Goal: Task Accomplishment & Management: Use online tool/utility

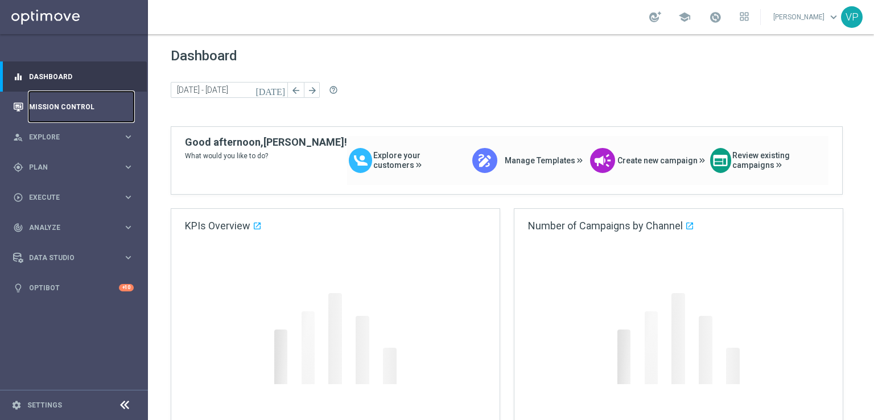
click at [67, 104] on link "Mission Control" at bounding box center [81, 107] width 105 height 30
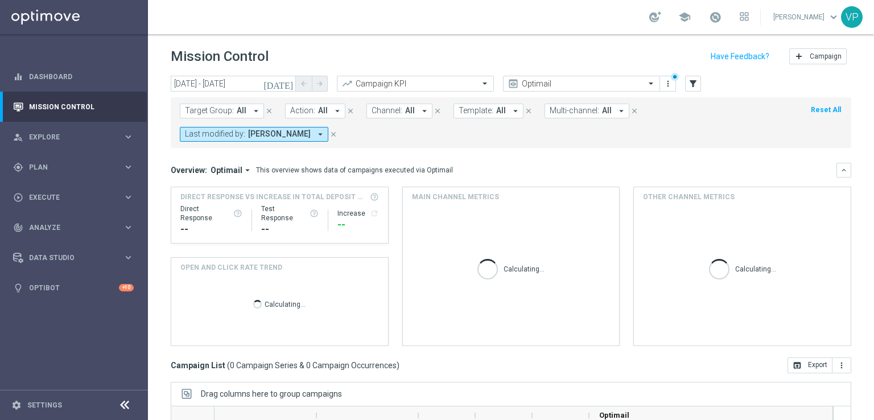
click at [286, 84] on icon "[DATE]" at bounding box center [278, 83] width 31 height 10
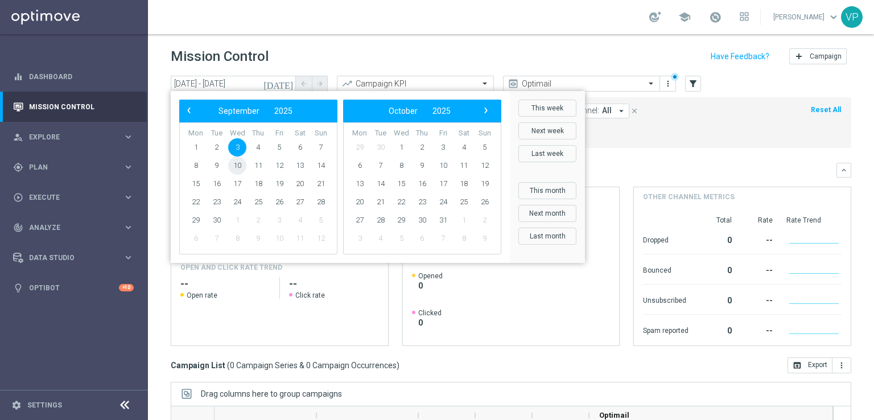
click at [241, 166] on span "10" at bounding box center [237, 165] width 18 height 18
type input "[DATE] - [DATE]"
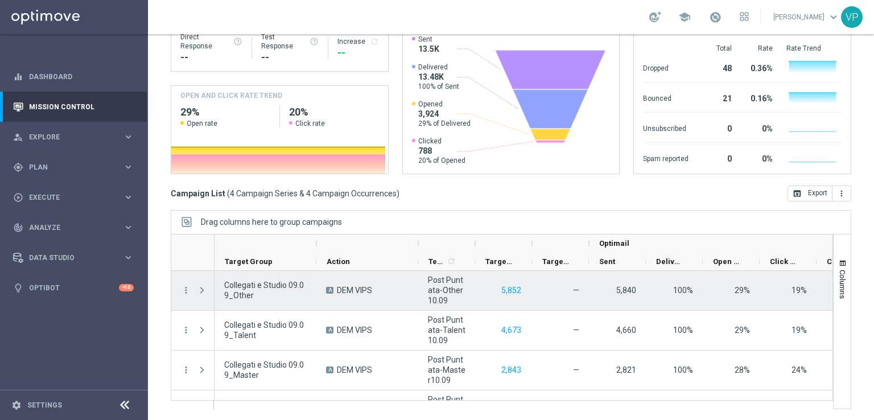
click at [200, 288] on span "Press SPACE to select this row." at bounding box center [202, 290] width 10 height 9
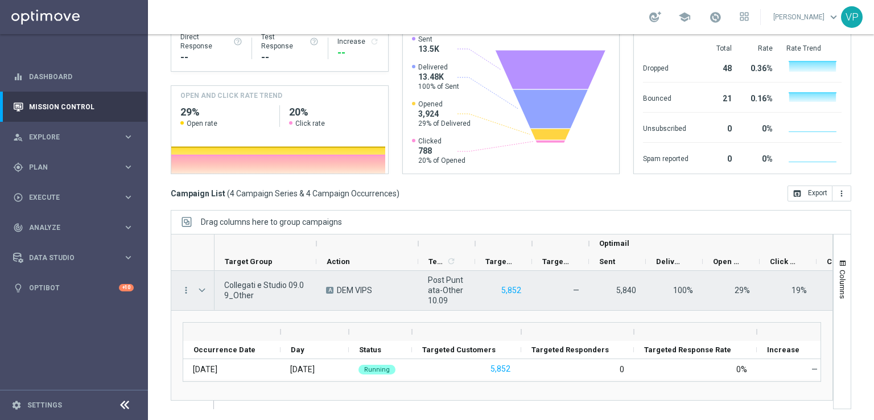
click at [442, 286] on span "Post Puntata-Other10.09" at bounding box center [447, 290] width 38 height 31
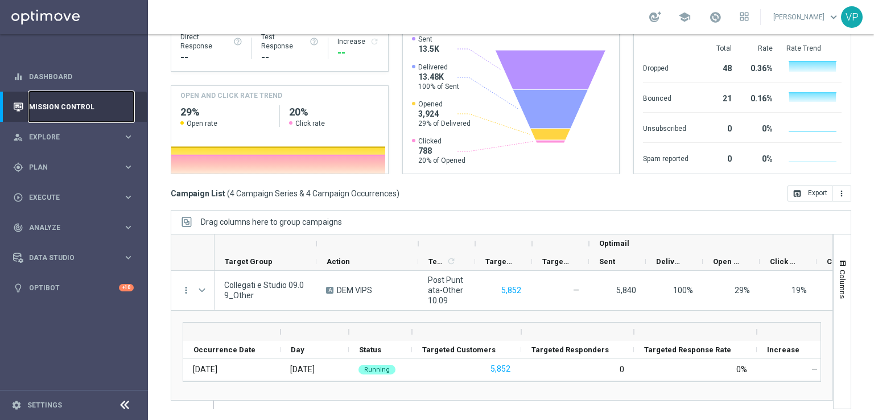
click at [60, 94] on link "Mission Control" at bounding box center [81, 107] width 105 height 30
click at [68, 155] on div "gps_fixed Plan keyboard_arrow_right" at bounding box center [73, 167] width 147 height 30
click at [61, 220] on button "Templates keyboard_arrow_right" at bounding box center [82, 224] width 105 height 9
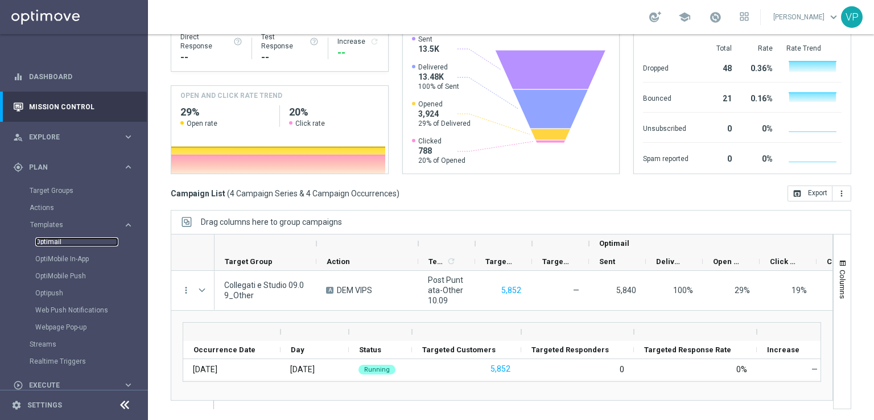
click at [55, 243] on link "Optimail" at bounding box center [76, 241] width 83 height 9
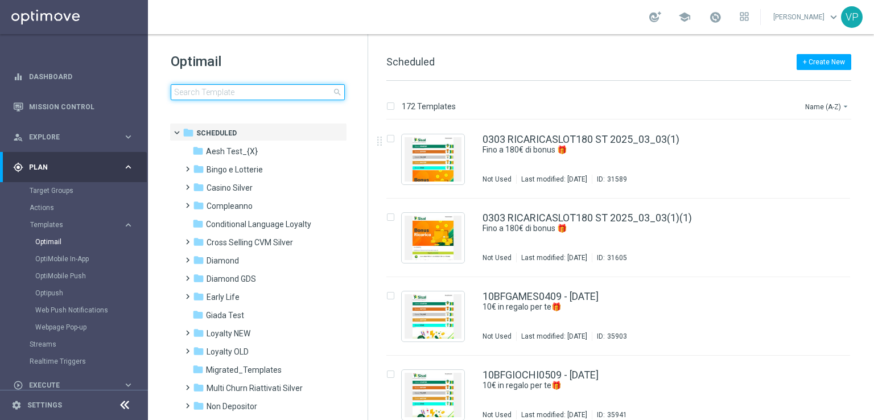
click at [296, 84] on input at bounding box center [258, 92] width 174 height 16
type input "m"
type input "è"
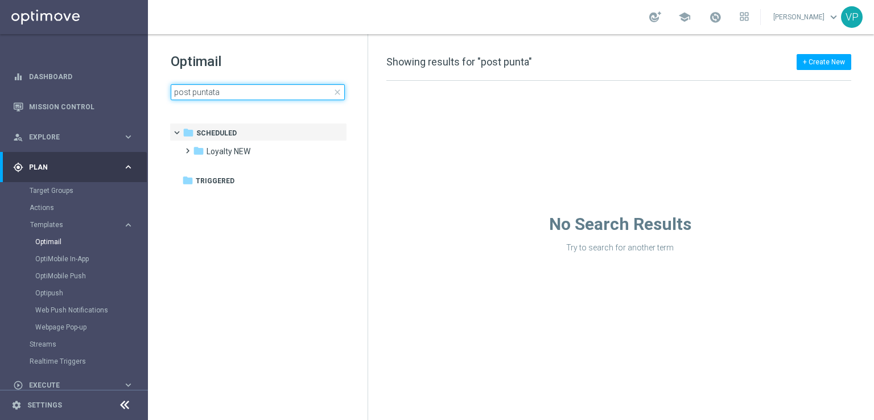
type input "post puntata"
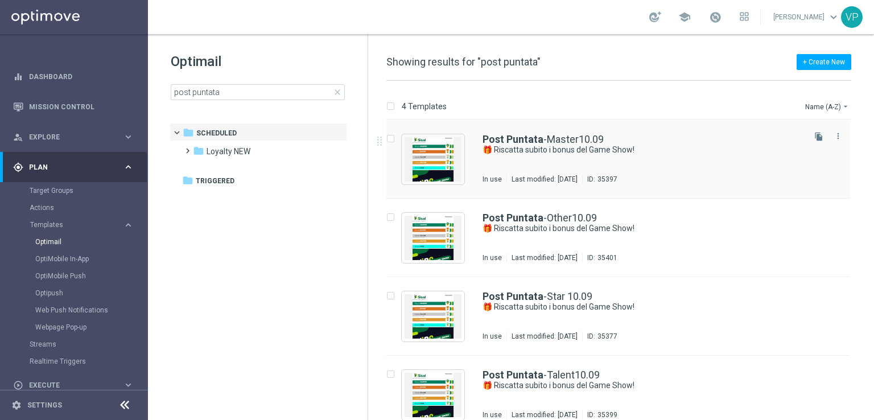
click at [653, 140] on div "Post Puntata -Master10.09" at bounding box center [642, 139] width 320 height 10
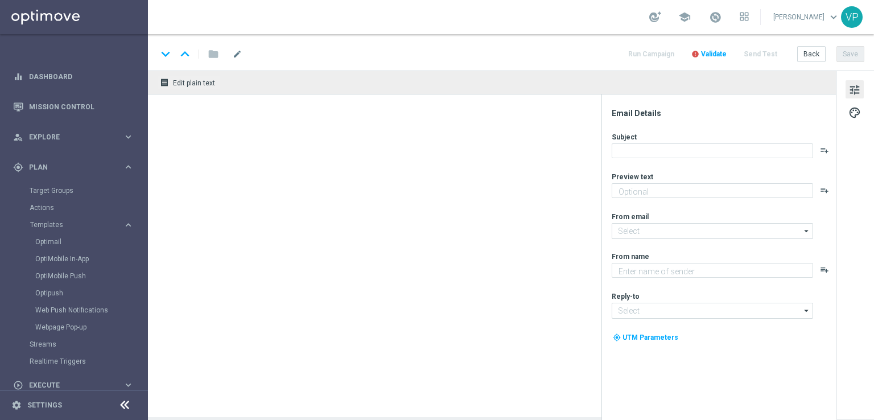
type textarea "Scopri le tue promozioni post puntata"
type input "[EMAIL_ADDRESS][DOMAIN_NAME]"
type textarea "Sisal"
type input "[EMAIL_ADDRESS][DOMAIN_NAME]"
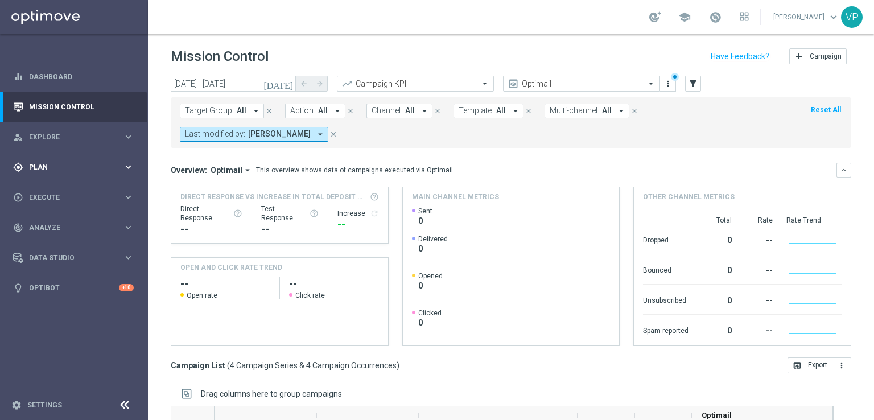
click at [89, 162] on div "gps_fixed Plan" at bounding box center [68, 167] width 110 height 10
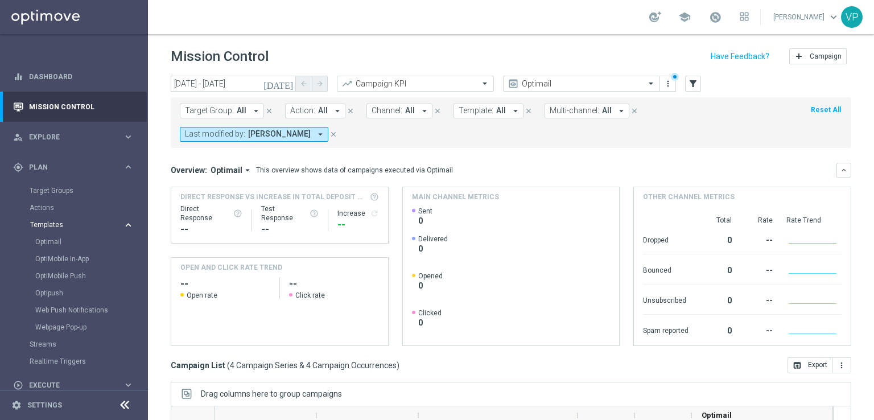
click at [47, 222] on span "Templates" at bounding box center [70, 224] width 81 height 7
click at [50, 220] on button "Templates keyboard_arrow_right" at bounding box center [82, 224] width 105 height 9
click at [52, 239] on link "Optimail" at bounding box center [76, 241] width 83 height 9
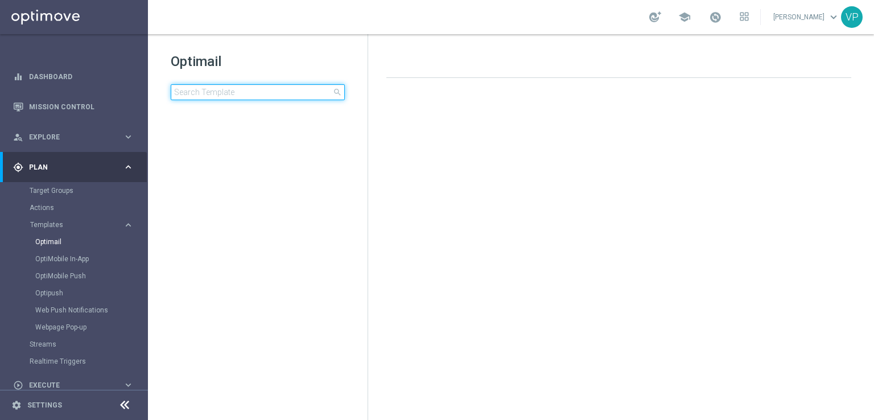
click at [298, 92] on input at bounding box center [258, 92] width 174 height 16
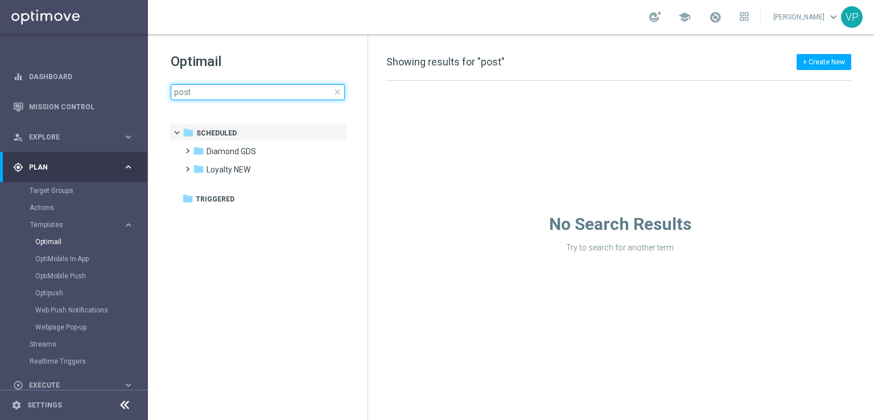
click at [289, 85] on input "post" at bounding box center [258, 92] width 174 height 16
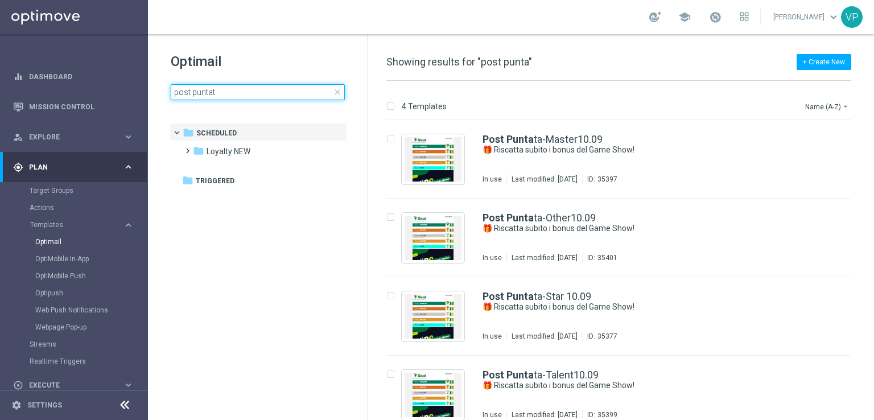
type input "post puntata"
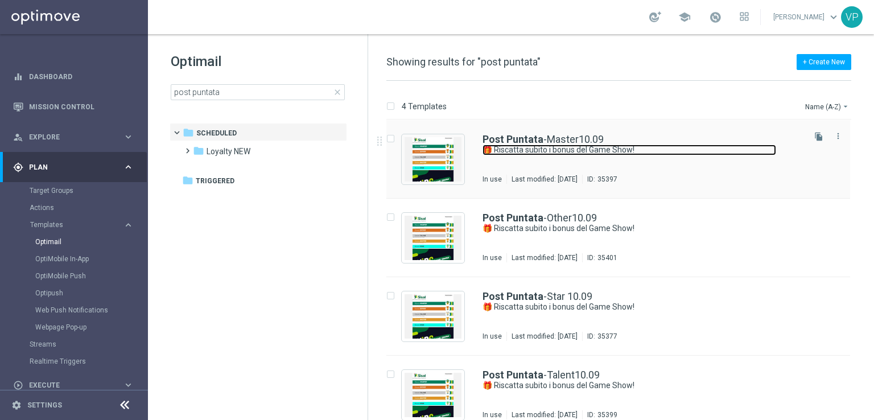
click at [727, 148] on link "🎁 Riscatta subito i bonus del Game Show!" at bounding box center [628, 149] width 293 height 11
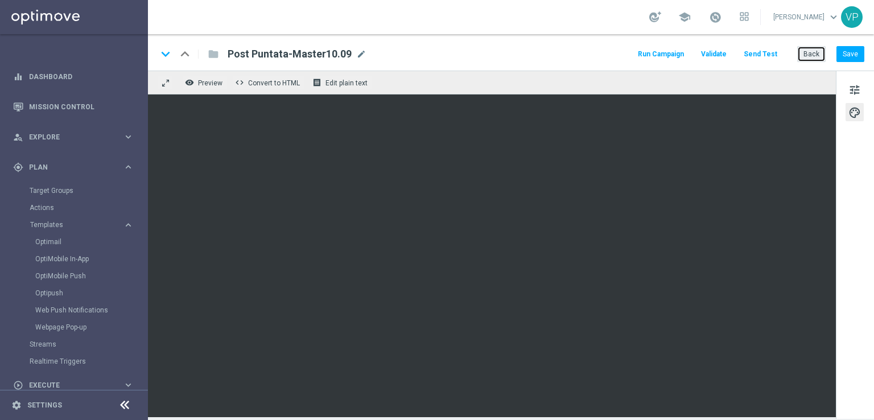
click at [819, 53] on button "Back" at bounding box center [811, 54] width 28 height 16
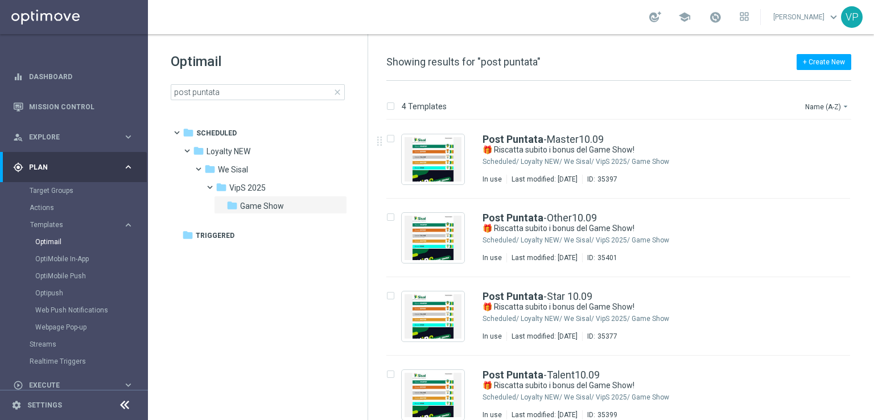
scroll to position [14, 0]
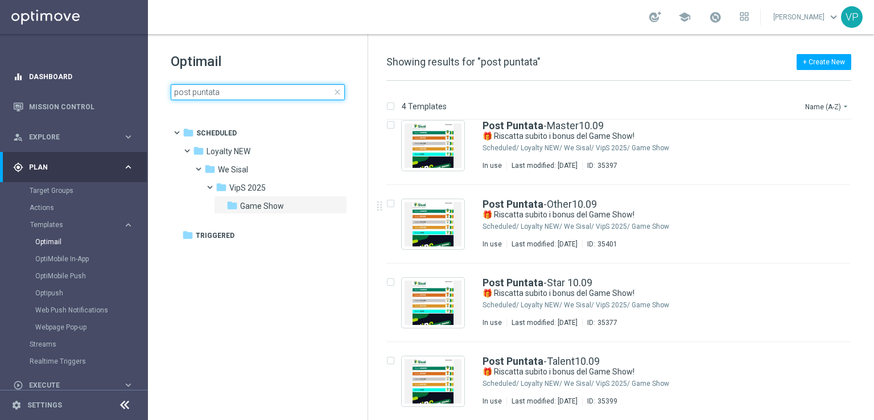
drag, startPoint x: 270, startPoint y: 93, endPoint x: 115, endPoint y: 71, distance: 155.7
click at [115, 71] on main "equalizer Dashboard Mission Control" at bounding box center [437, 210] width 874 height 420
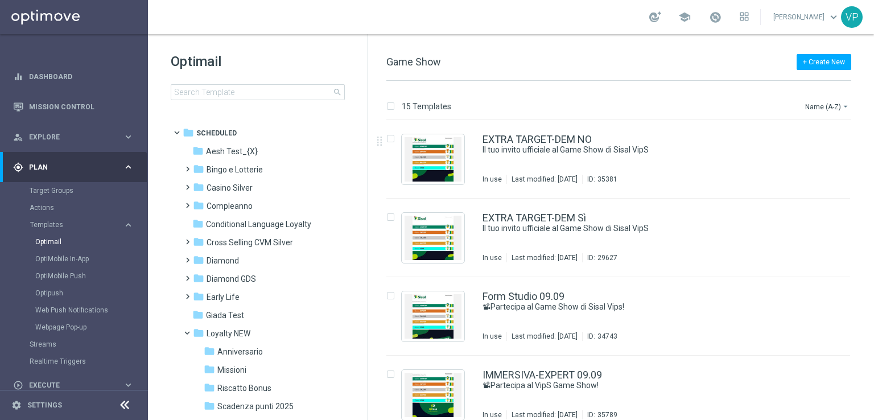
click at [867, 146] on div "insert_drive_file EXTRA TARGET-DEM NO Il tuo invito ufficiale al Game Show di S…" at bounding box center [623, 159] width 497 height 78
drag, startPoint x: 867, startPoint y: 147, endPoint x: 860, endPoint y: 234, distance: 87.3
click at [873, 235] on div "15 Templates Name (A-Z) arrow_drop_down Drag here to set row groups Drag here t…" at bounding box center [621, 250] width 506 height 339
drag, startPoint x: 872, startPoint y: 189, endPoint x: 864, endPoint y: 260, distance: 71.5
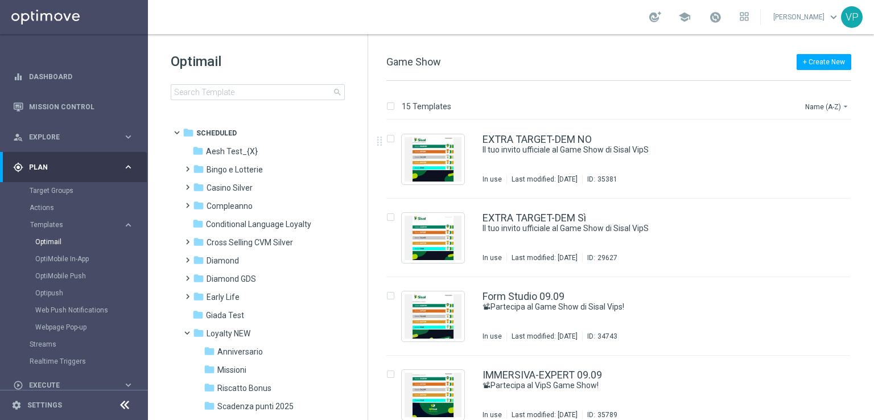
click at [864, 260] on div "15 Templates Name (A-Z) arrow_drop_down Drag here to set row groups Drag here t…" at bounding box center [621, 250] width 506 height 339
click at [873, 262] on div "15 Templates Name (A-Z) arrow_drop_down Drag here to set row groups Drag here t…" at bounding box center [621, 250] width 506 height 339
click at [871, 263] on div "15 Templates Name (A-Z) arrow_drop_down Drag here to set row groups Drag here t…" at bounding box center [621, 250] width 506 height 339
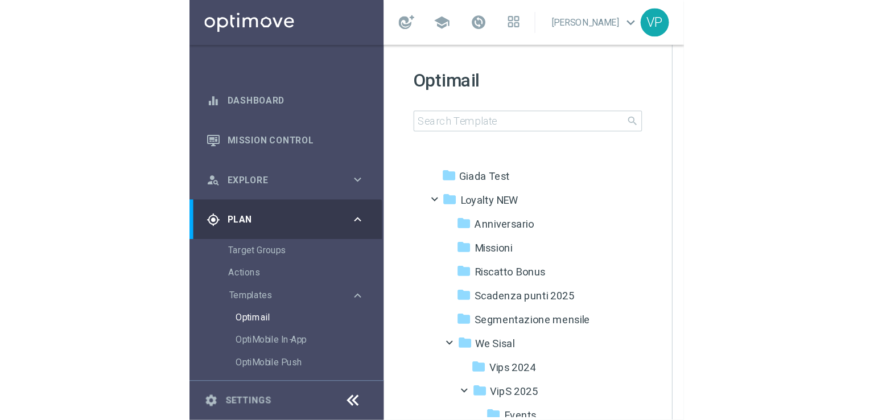
scroll to position [245, 0]
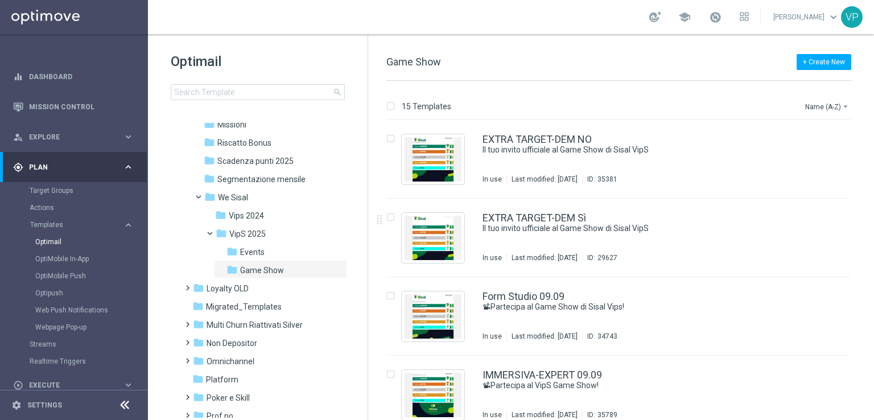
drag, startPoint x: 871, startPoint y: 184, endPoint x: 870, endPoint y: 245, distance: 61.4
click at [870, 245] on div "insert_drive_file EXTRA TARGET-DEM NO Il tuo invito ufficiale al Game Show di S…" at bounding box center [623, 270] width 497 height 300
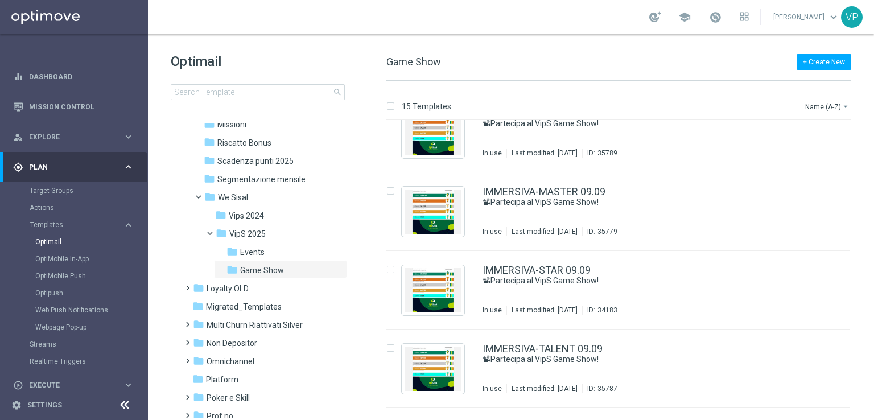
drag, startPoint x: 871, startPoint y: 231, endPoint x: 871, endPoint y: 312, distance: 80.8
click at [871, 312] on div "15 Templates Name (A-Z) arrow_drop_down Drag here to set row groups Drag here t…" at bounding box center [621, 250] width 506 height 339
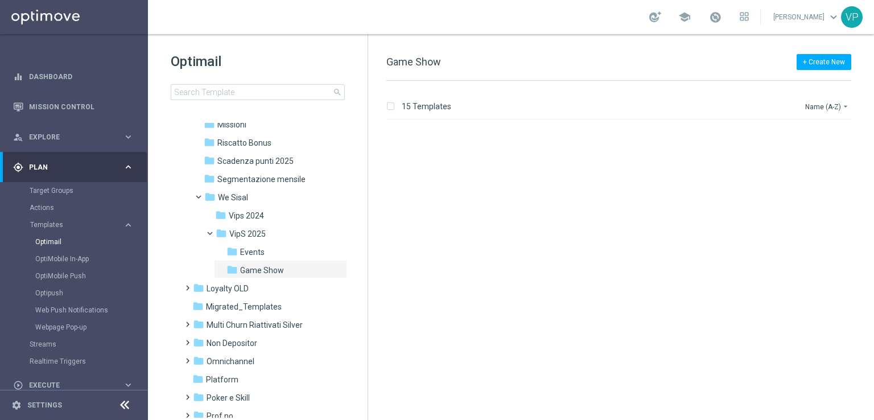
scroll to position [878, 0]
